Goal: Navigation & Orientation: Find specific page/section

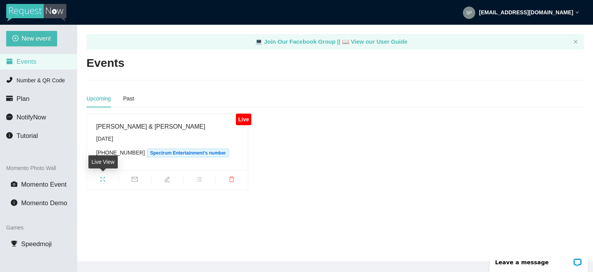
click at [104, 178] on icon "fullscreen" at bounding box center [102, 179] width 5 height 5
